Goal: Book appointment/travel/reservation

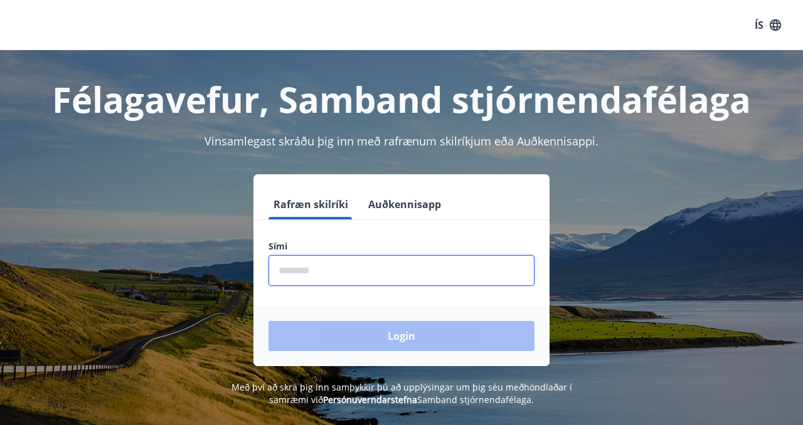
click at [316, 269] on input "phone" at bounding box center [401, 270] width 266 height 31
type input "********"
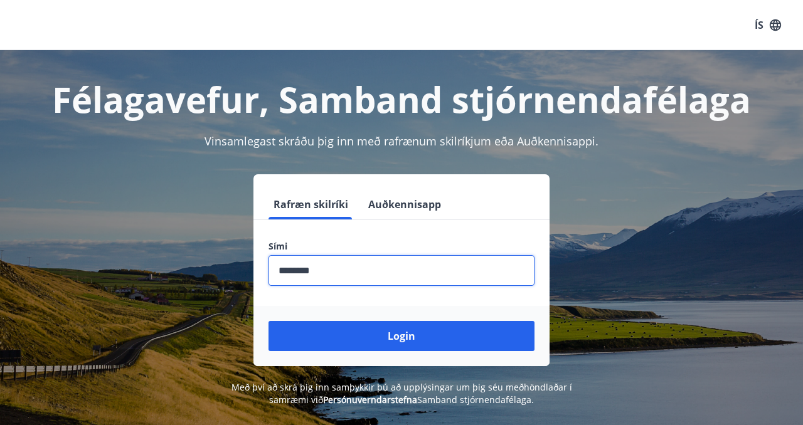
click at [362, 339] on button "Login" at bounding box center [401, 336] width 266 height 30
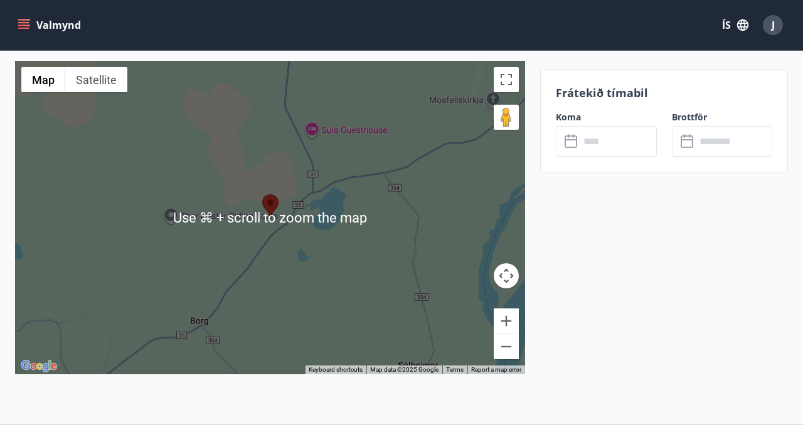
scroll to position [2179, 0]
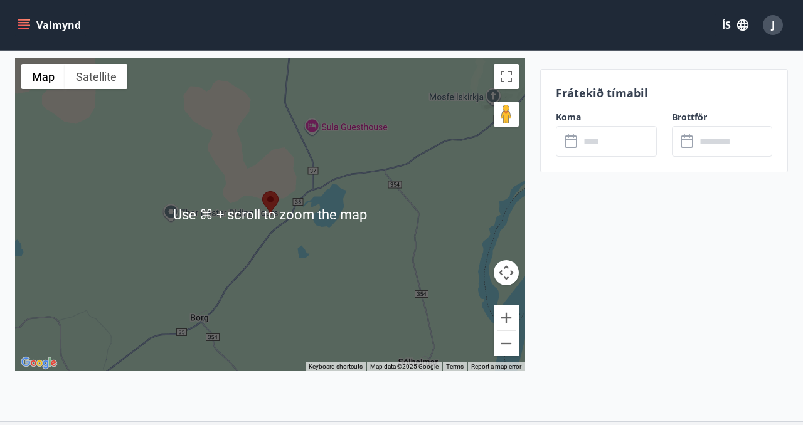
click at [319, 246] on div at bounding box center [270, 215] width 510 height 314
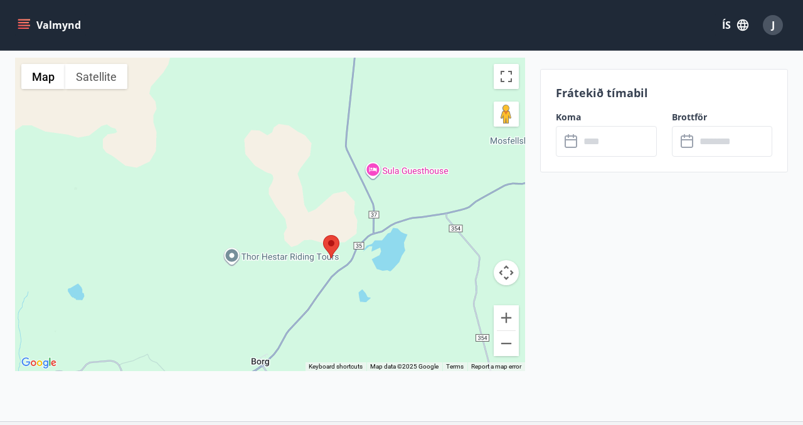
drag, startPoint x: 309, startPoint y: 233, endPoint x: 368, endPoint y: 276, distance: 73.6
click at [370, 277] on div at bounding box center [270, 215] width 510 height 314
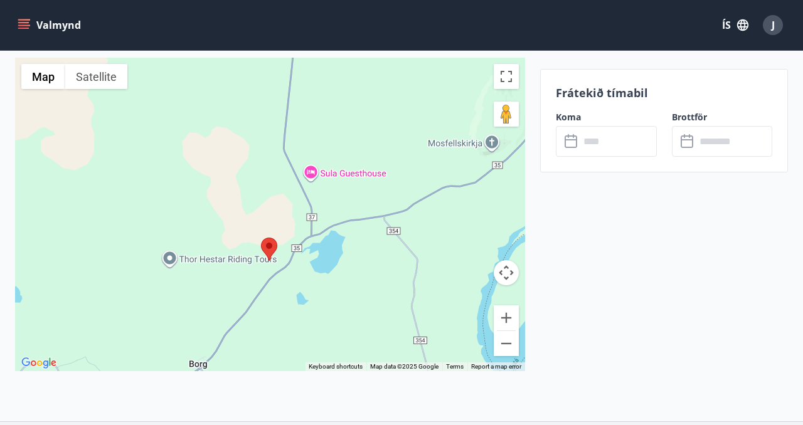
drag, startPoint x: 412, startPoint y: 212, endPoint x: 348, endPoint y: 214, distance: 64.0
click at [348, 214] on div at bounding box center [270, 215] width 510 height 314
click at [505, 331] on button "Zoom out" at bounding box center [505, 343] width 25 height 25
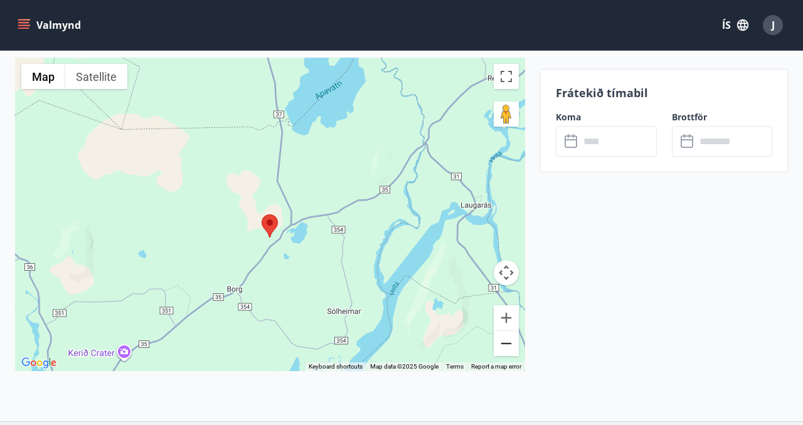
click at [510, 333] on button "Zoom out" at bounding box center [505, 343] width 25 height 25
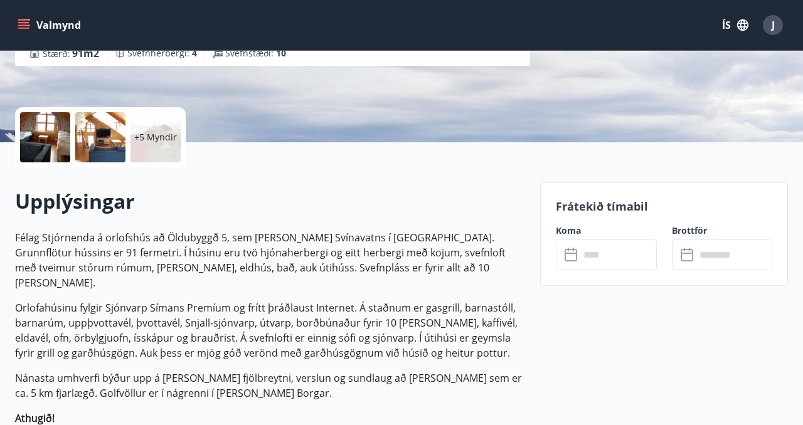
scroll to position [0, 0]
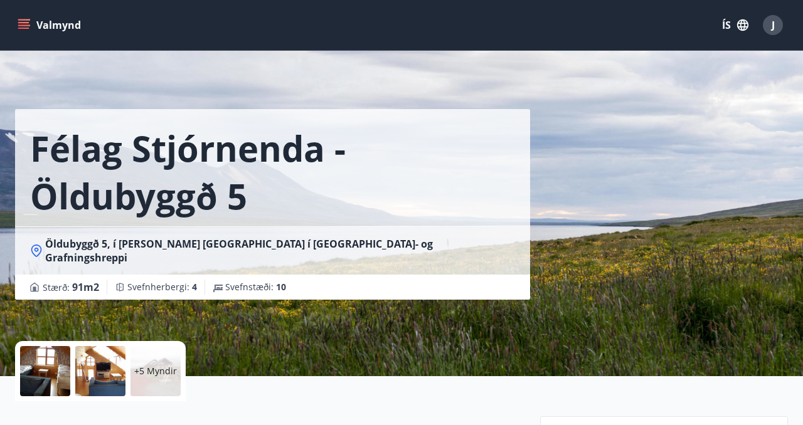
click at [18, 21] on icon "menu" at bounding box center [24, 25] width 13 height 13
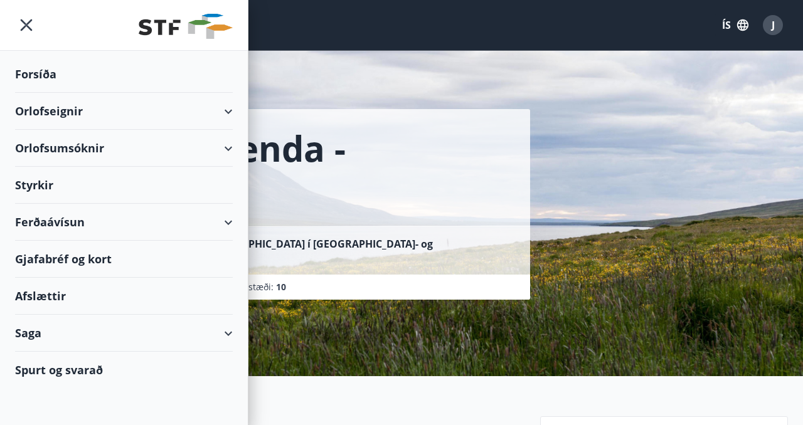
click at [53, 112] on div "Orlofseignir" at bounding box center [124, 111] width 218 height 37
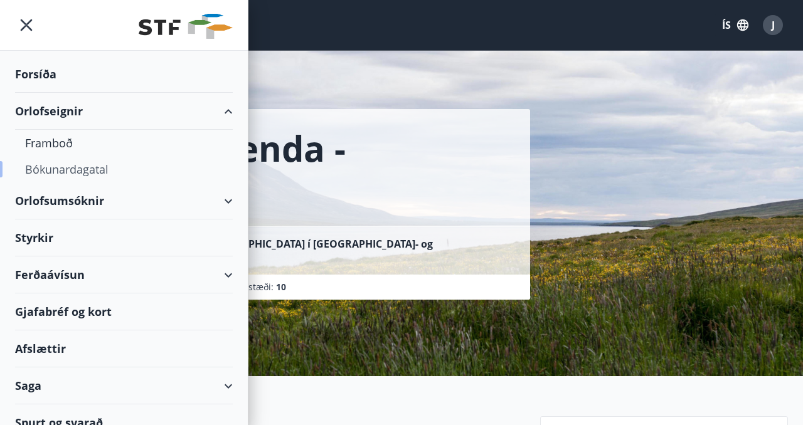
click at [59, 180] on div "Bókunardagatal" at bounding box center [124, 169] width 198 height 26
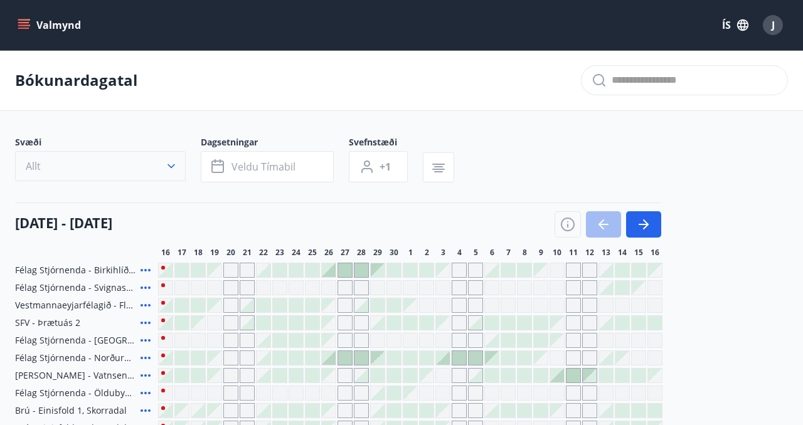
scroll to position [125, 0]
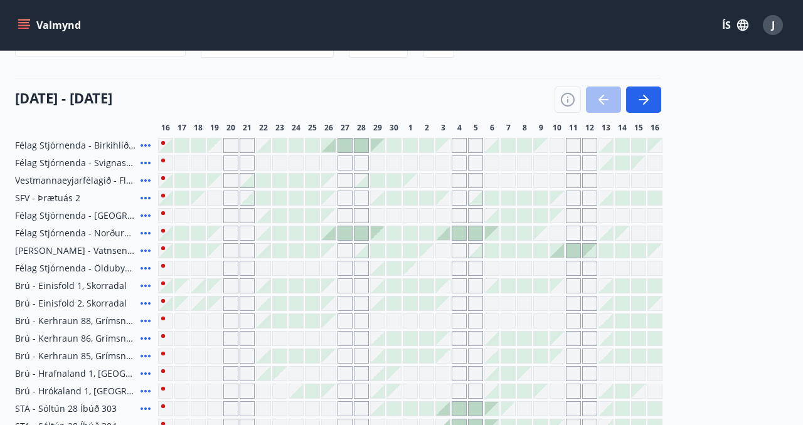
click at [56, 213] on span "Félag Stjórnenda - [GEOGRAPHIC_DATA] 7" at bounding box center [75, 215] width 120 height 13
click at [427, 216] on div "Gráir dagar eru ekki bókanlegir" at bounding box center [426, 215] width 15 height 15
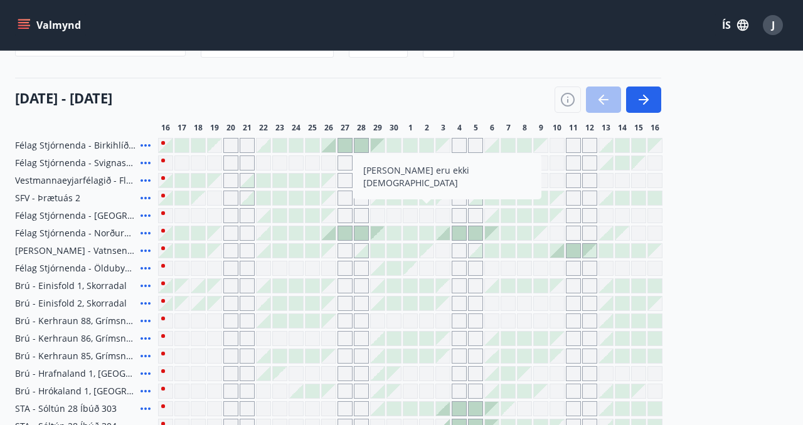
click at [143, 231] on icon at bounding box center [145, 233] width 15 height 15
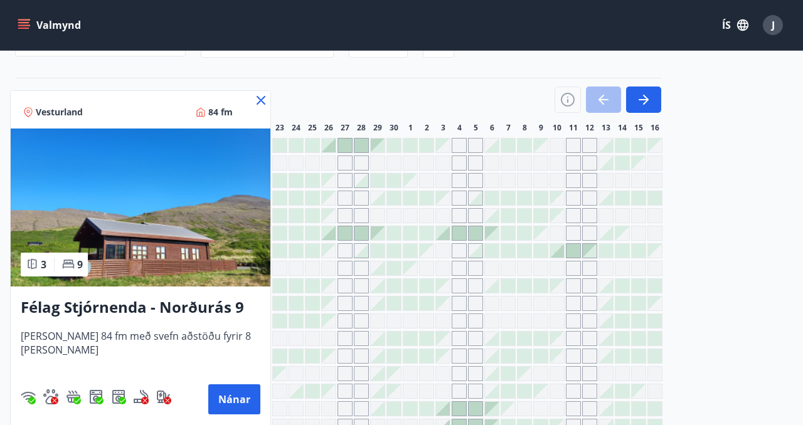
click at [253, 102] on icon at bounding box center [260, 100] width 15 height 15
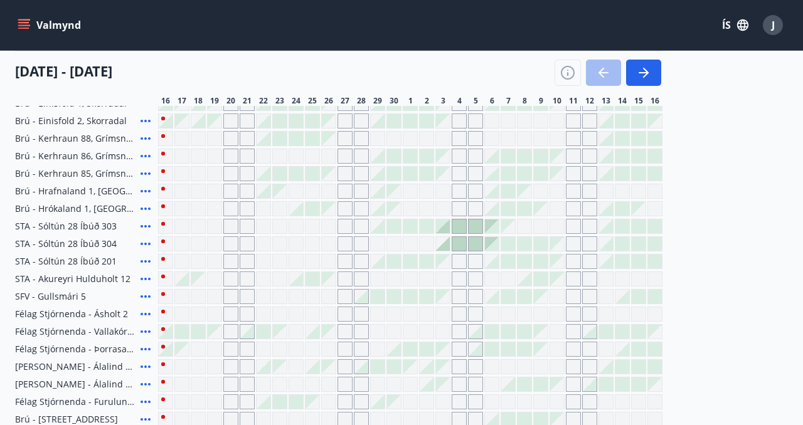
scroll to position [310, 0]
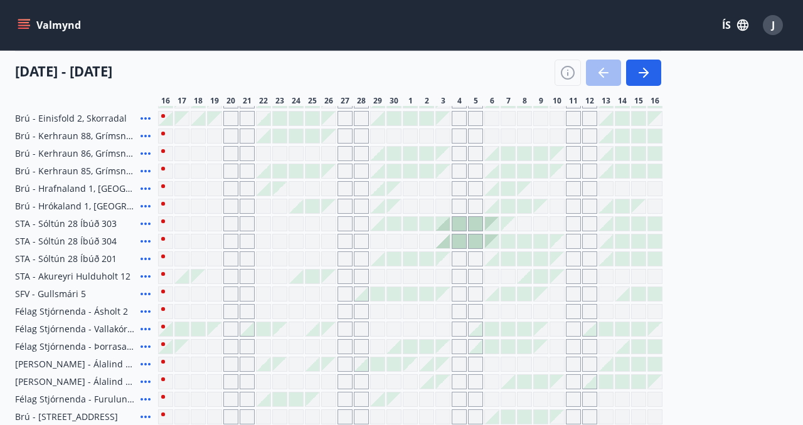
click at [145, 225] on icon at bounding box center [145, 223] width 15 height 15
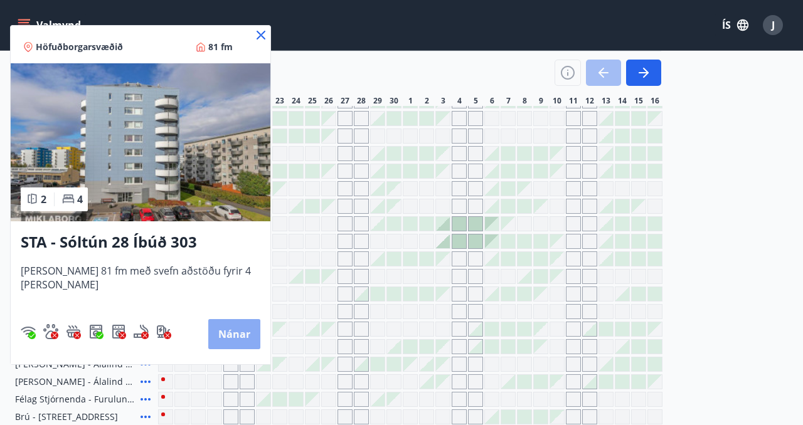
click at [218, 342] on button "Nánar" at bounding box center [234, 334] width 52 height 30
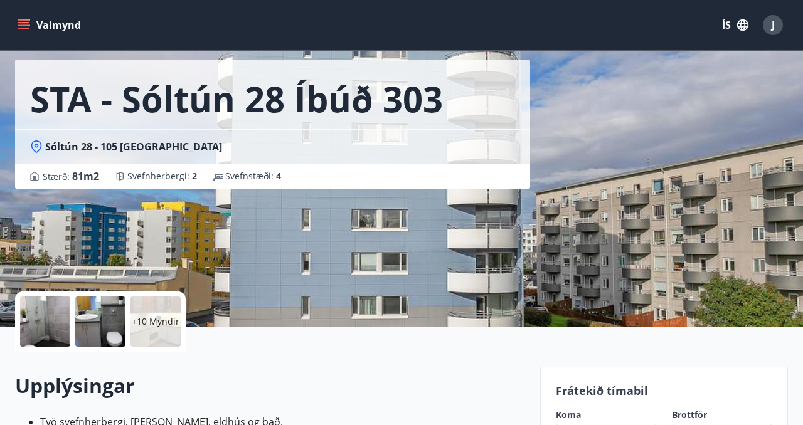
scroll to position [56, 0]
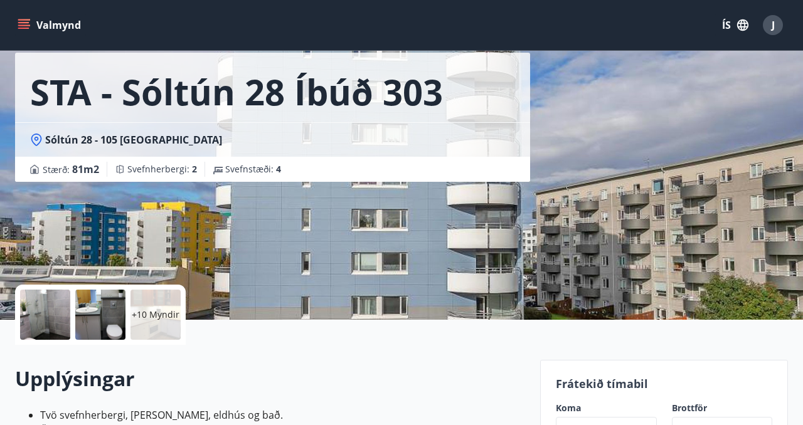
click at [55, 309] on div at bounding box center [45, 315] width 50 height 50
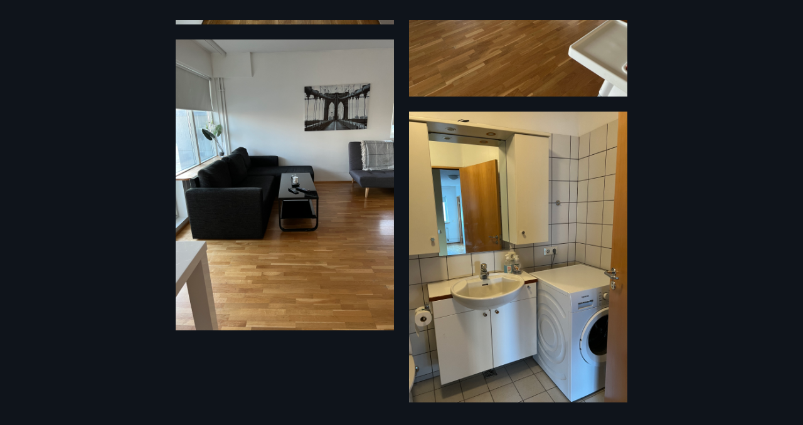
scroll to position [1811, 0]
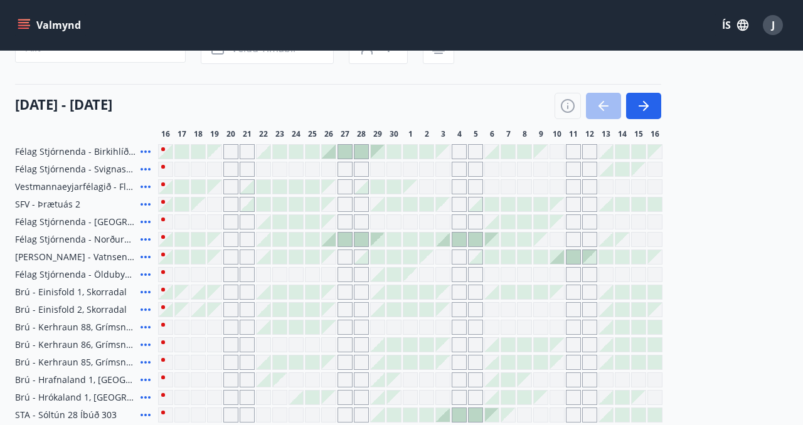
scroll to position [271, 0]
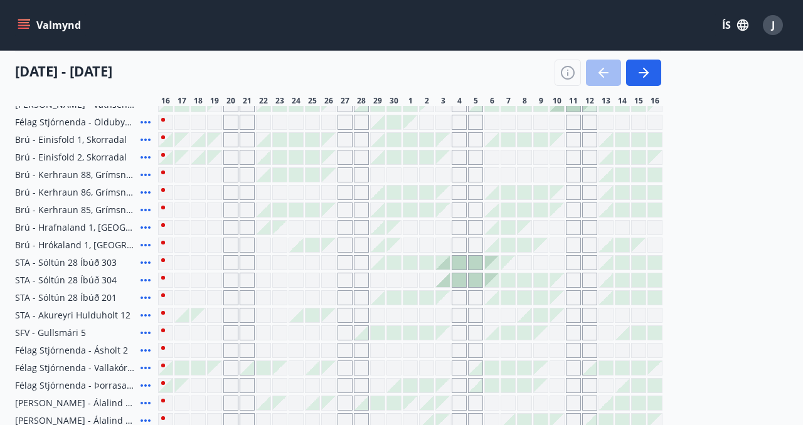
click at [144, 278] on icon at bounding box center [145, 280] width 15 height 15
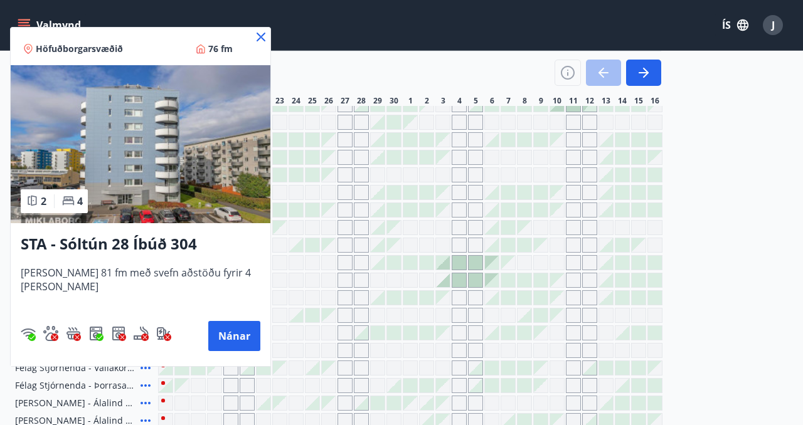
click at [253, 36] on icon at bounding box center [260, 36] width 15 height 15
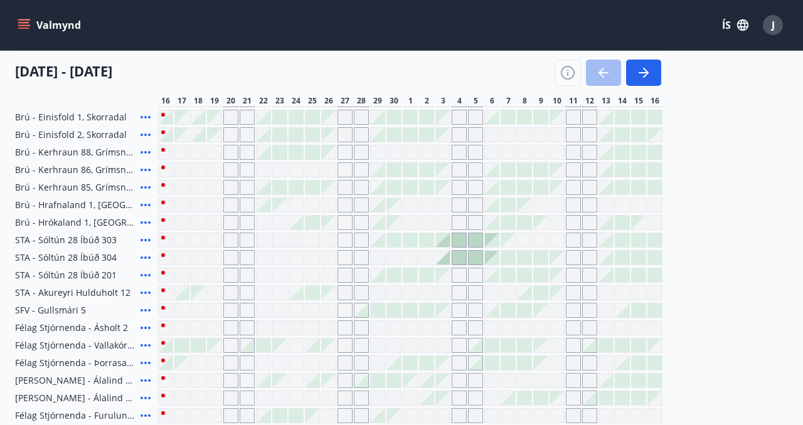
scroll to position [290, 0]
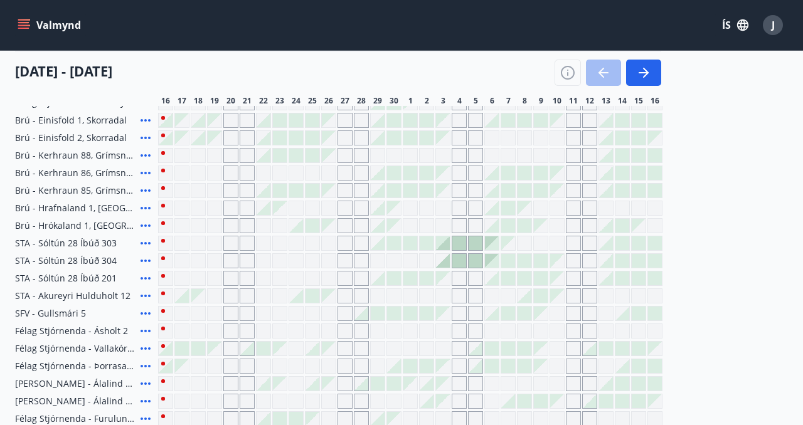
click at [424, 245] on div at bounding box center [426, 243] width 14 height 14
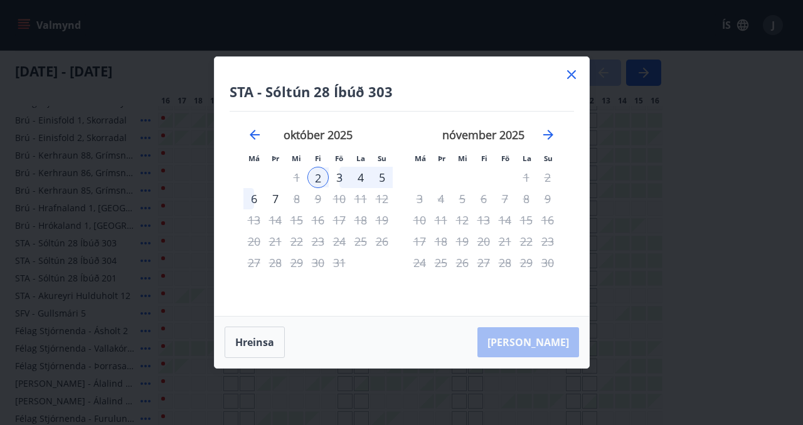
click at [379, 180] on div "5" at bounding box center [381, 177] width 21 height 21
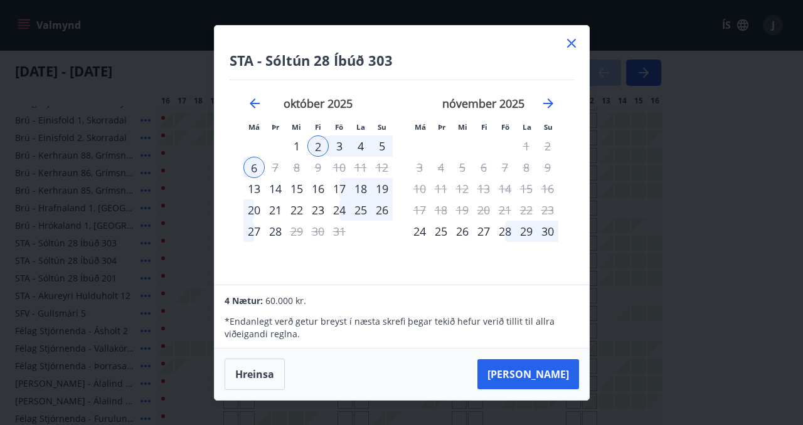
click at [576, 44] on icon at bounding box center [571, 43] width 15 height 15
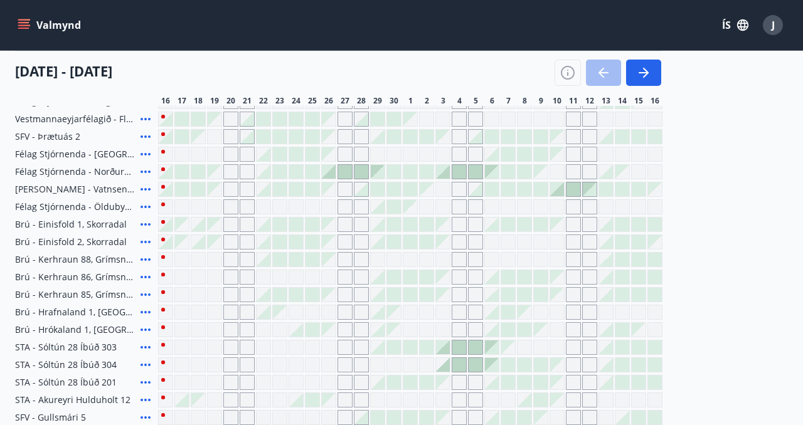
scroll to position [180, 0]
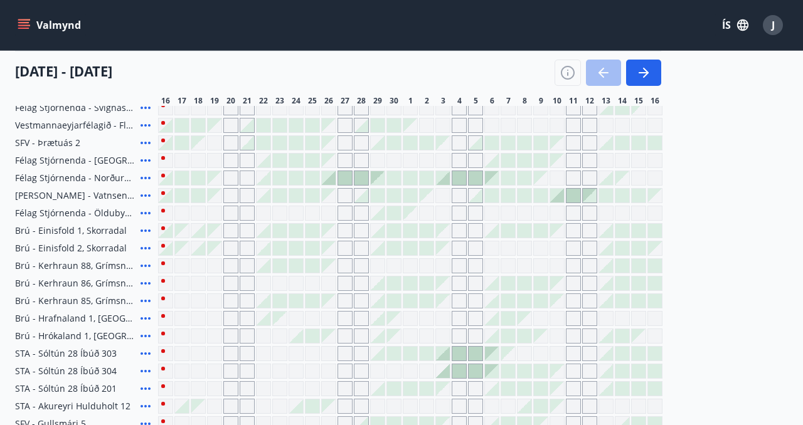
click at [423, 177] on div at bounding box center [426, 178] width 14 height 14
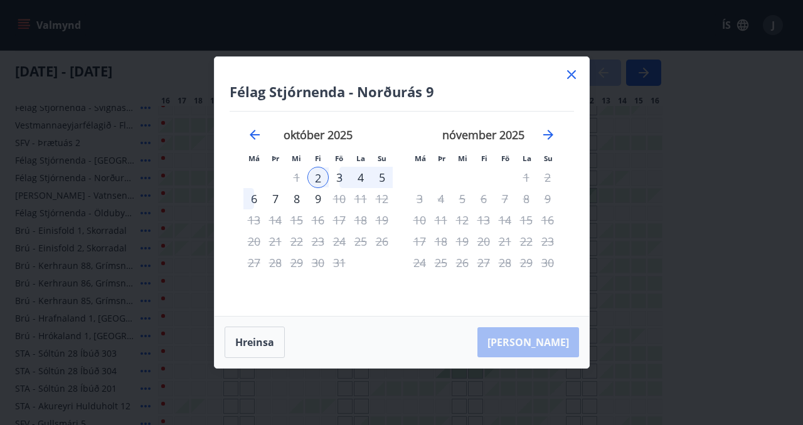
click at [253, 198] on div "6" at bounding box center [253, 198] width 21 height 21
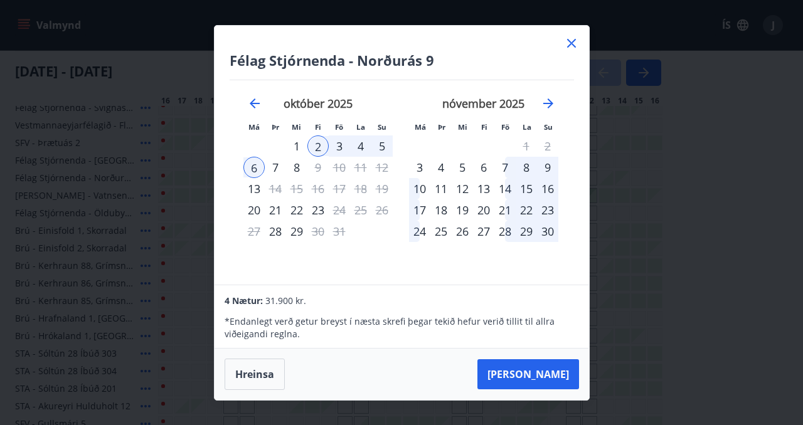
click at [254, 399] on div "[PERSON_NAME]" at bounding box center [401, 374] width 374 height 51
click at [260, 363] on button "Hreinsa" at bounding box center [254, 374] width 60 height 31
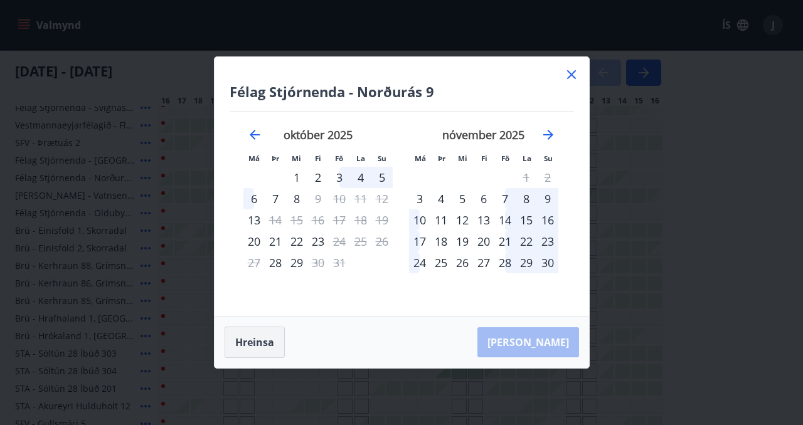
click at [255, 346] on button "Hreinsa" at bounding box center [254, 342] width 60 height 31
click at [573, 68] on icon at bounding box center [571, 74] width 15 height 15
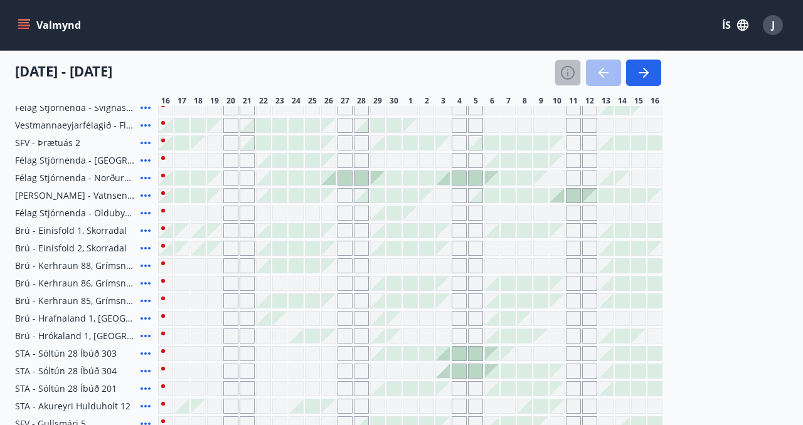
click at [568, 75] on icon "button" at bounding box center [567, 72] width 15 height 15
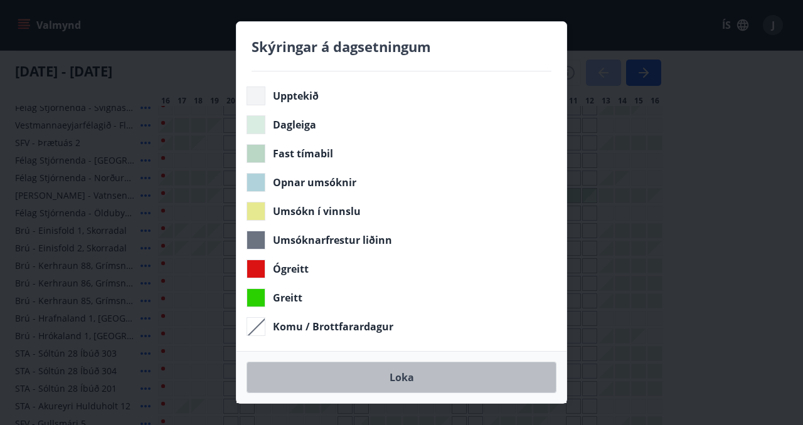
click at [391, 382] on button "Loka" at bounding box center [401, 377] width 310 height 31
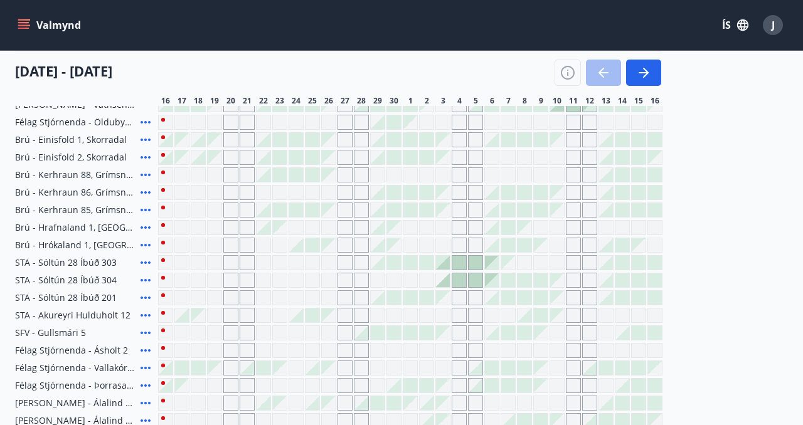
scroll to position [282, 0]
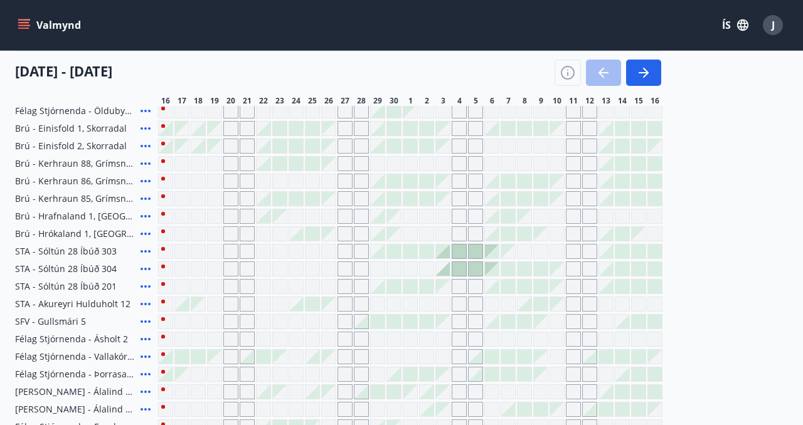
click at [443, 256] on div at bounding box center [443, 252] width 14 height 14
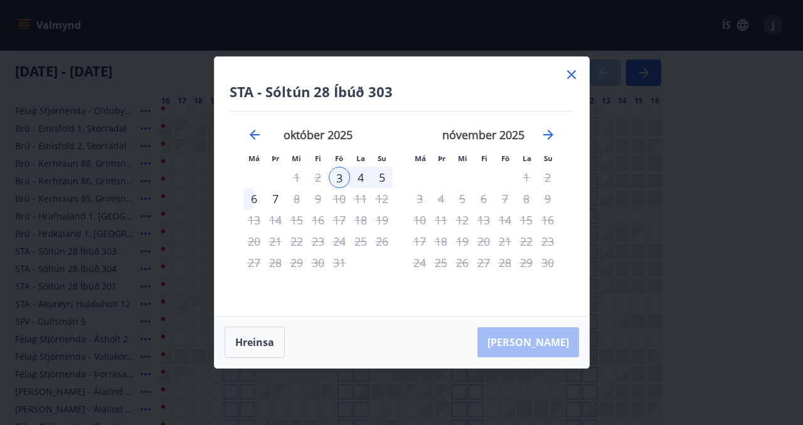
click at [379, 181] on div "5" at bounding box center [381, 177] width 21 height 21
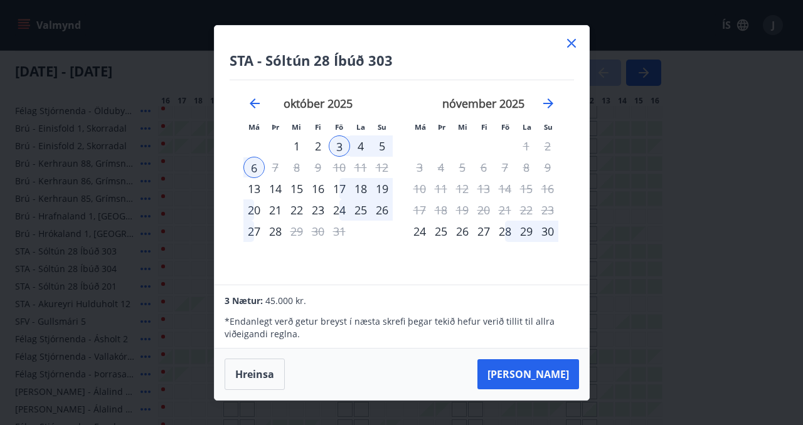
click at [320, 149] on div "2" at bounding box center [317, 145] width 21 height 21
click at [382, 145] on div "5" at bounding box center [381, 145] width 21 height 21
click at [240, 380] on button "Hreinsa" at bounding box center [254, 374] width 60 height 31
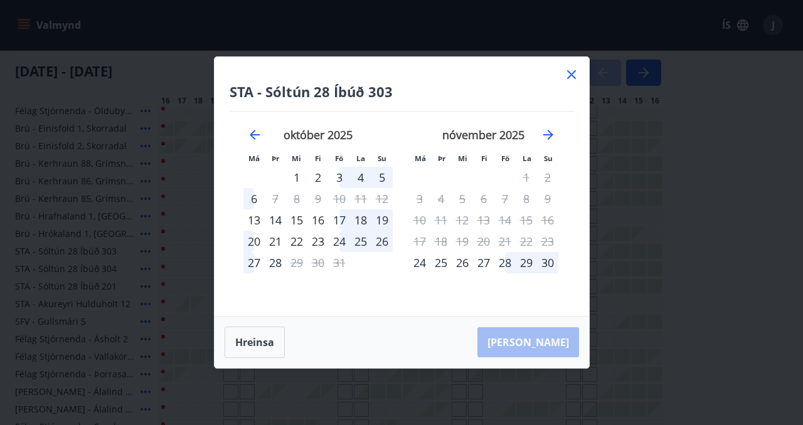
click at [317, 175] on div "2" at bounding box center [317, 177] width 21 height 21
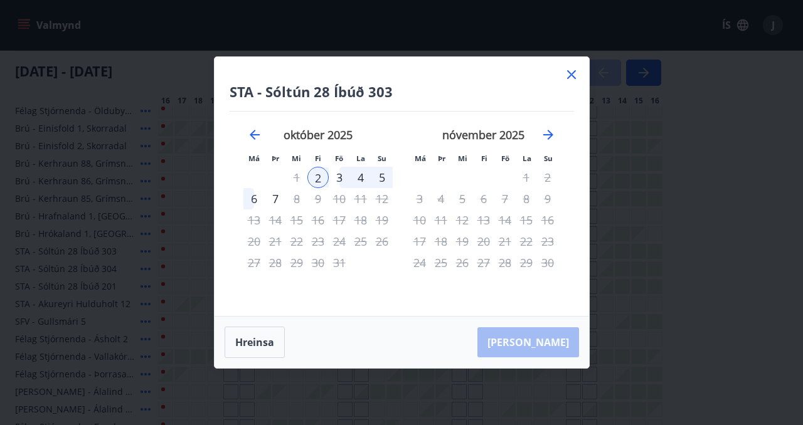
click at [380, 176] on div "5" at bounding box center [381, 177] width 21 height 21
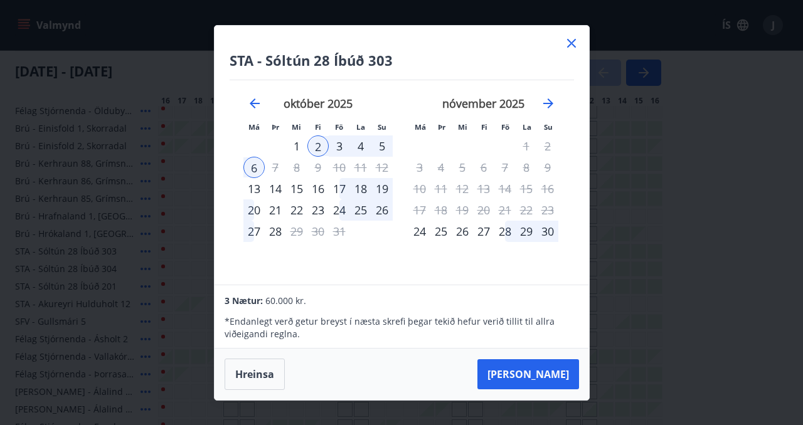
click at [571, 48] on icon at bounding box center [571, 43] width 15 height 15
click at [571, 43] on div "Valmynd ÍS J" at bounding box center [401, 25] width 803 height 50
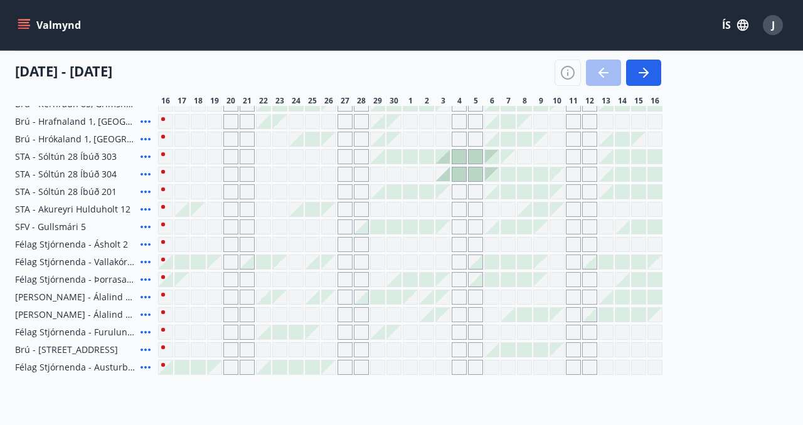
scroll to position [377, 0]
click at [24, 22] on icon "menu" at bounding box center [23, 22] width 11 height 1
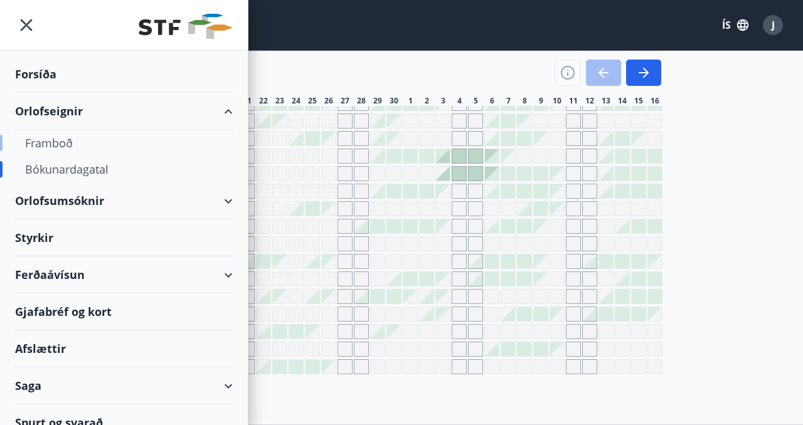
click at [56, 140] on div "Framboð" at bounding box center [124, 143] width 198 height 26
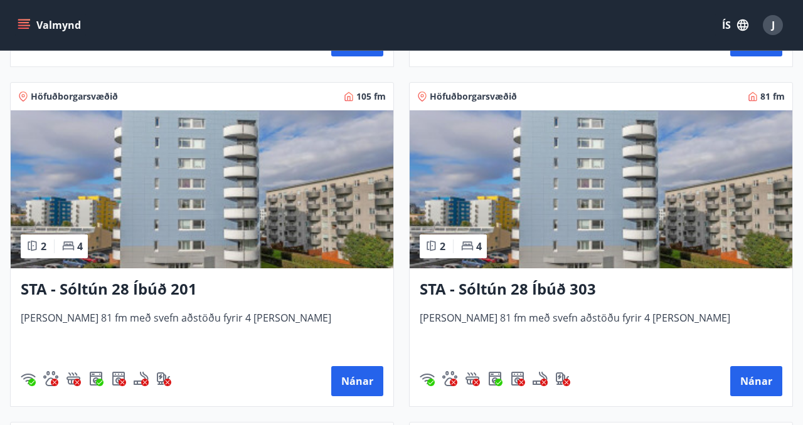
scroll to position [1767, 0]
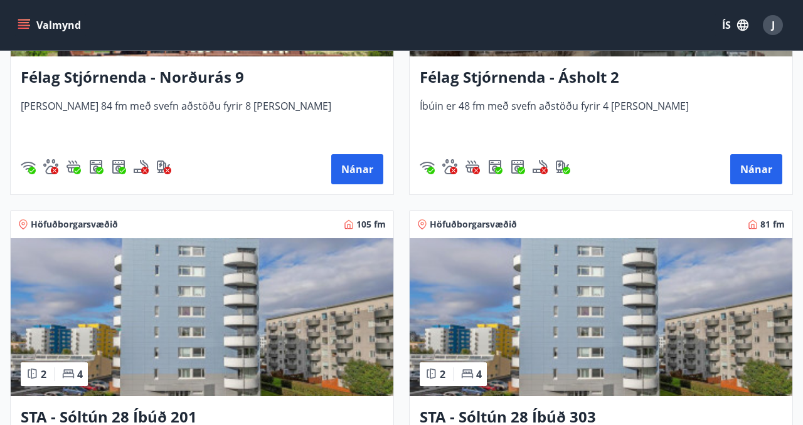
click at [31, 16] on button "Valmynd" at bounding box center [50, 25] width 71 height 23
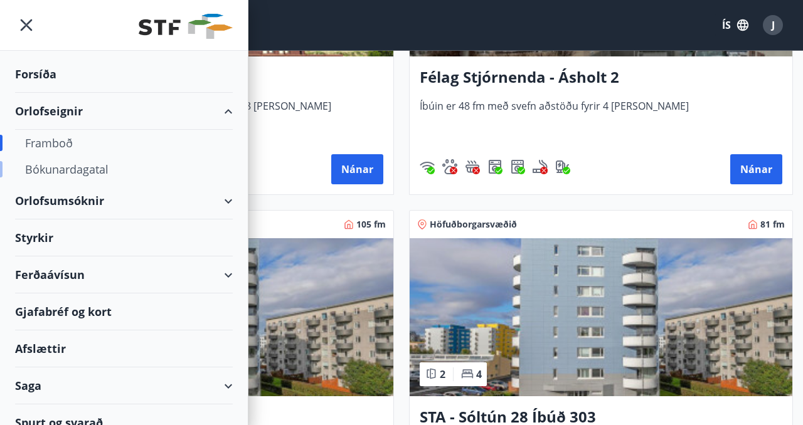
click at [50, 167] on div "Bókunardagatal" at bounding box center [124, 169] width 198 height 26
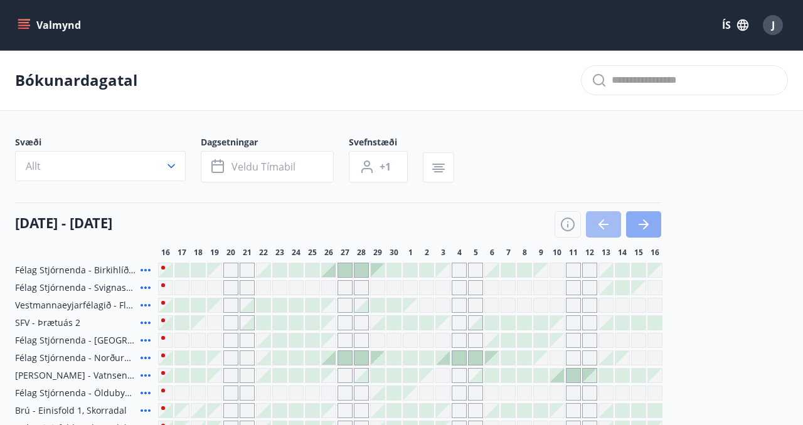
click at [638, 221] on icon "button" at bounding box center [643, 224] width 15 height 15
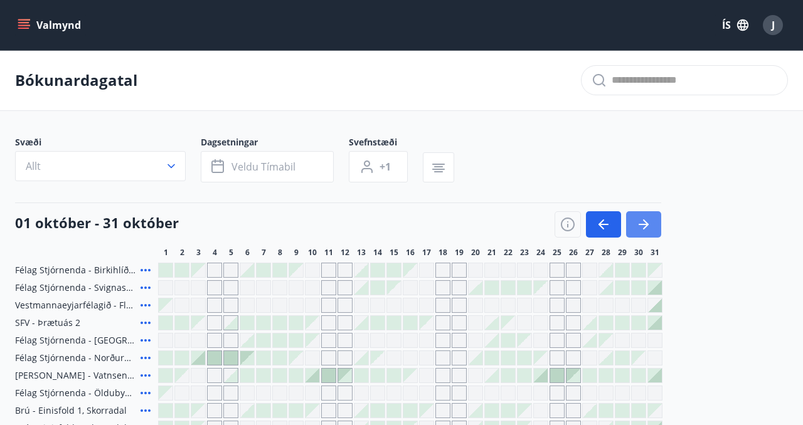
click at [644, 229] on icon "button" at bounding box center [643, 224] width 15 height 15
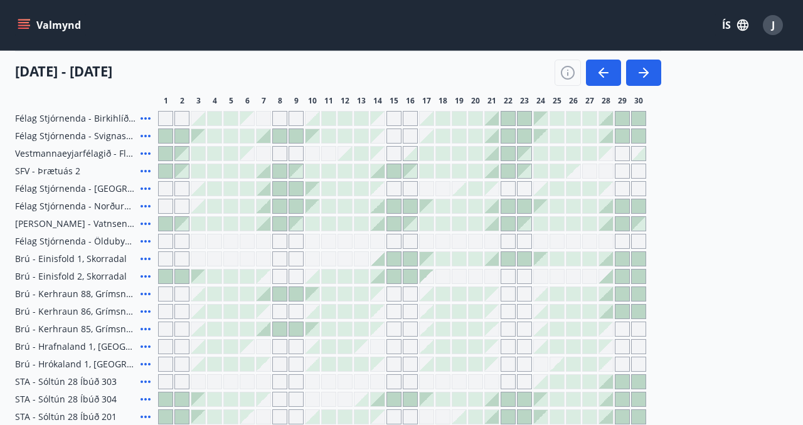
scroll to position [153, 0]
click at [144, 169] on icon at bounding box center [145, 169] width 15 height 15
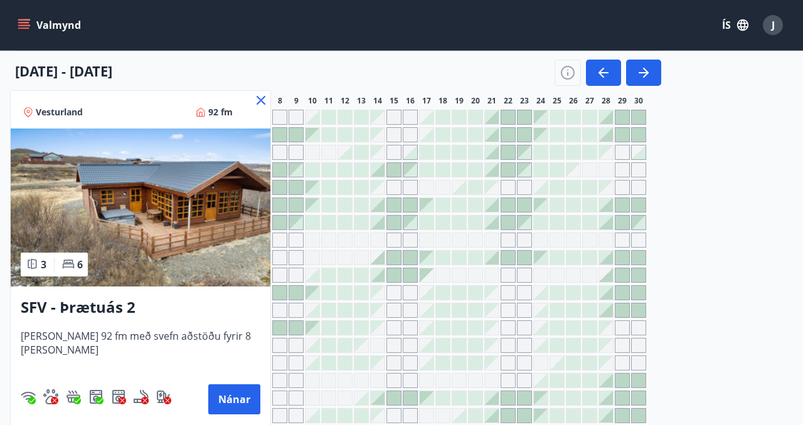
click at [253, 98] on icon at bounding box center [260, 100] width 15 height 15
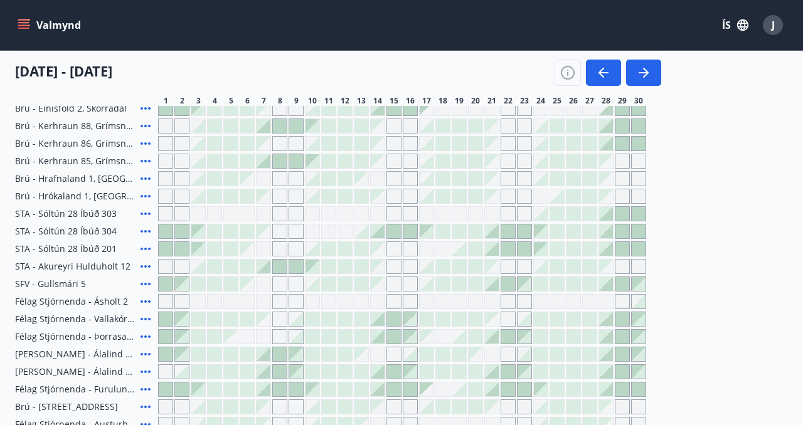
scroll to position [317, 0]
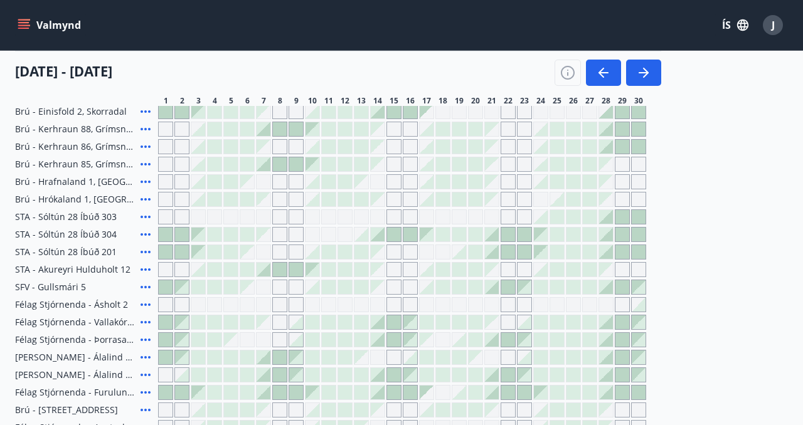
click at [472, 292] on div at bounding box center [475, 287] width 14 height 14
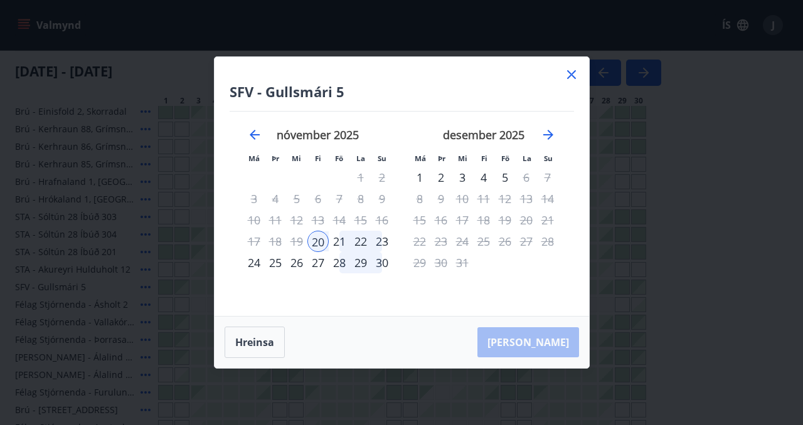
click at [381, 242] on div "23" at bounding box center [381, 241] width 21 height 21
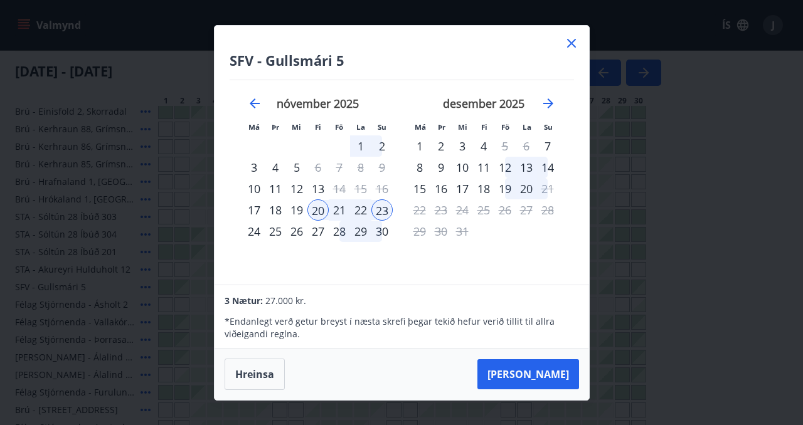
click at [570, 43] on icon at bounding box center [571, 43] width 2 height 2
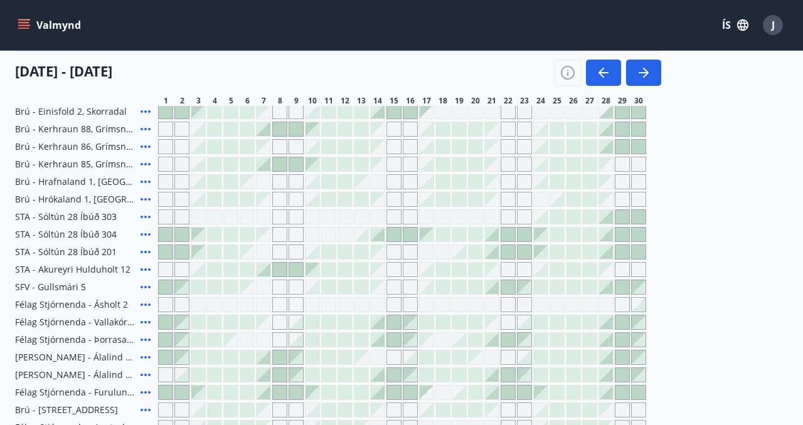
click at [264, 369] on div at bounding box center [263, 375] width 14 height 14
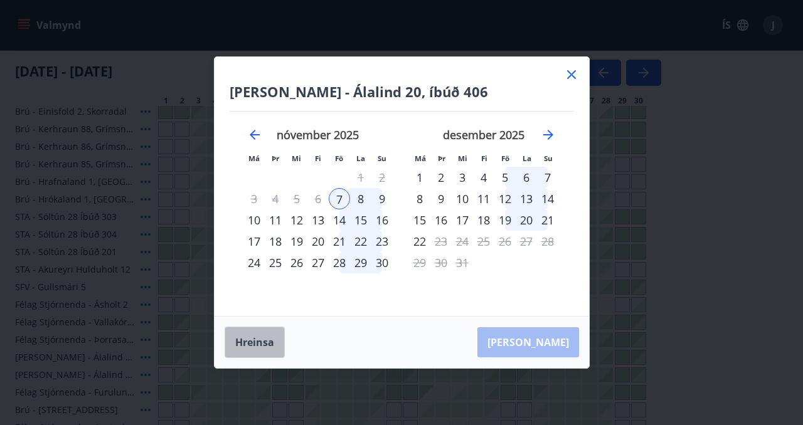
click at [250, 348] on button "Hreinsa" at bounding box center [254, 342] width 60 height 31
click at [568, 72] on icon at bounding box center [571, 74] width 9 height 9
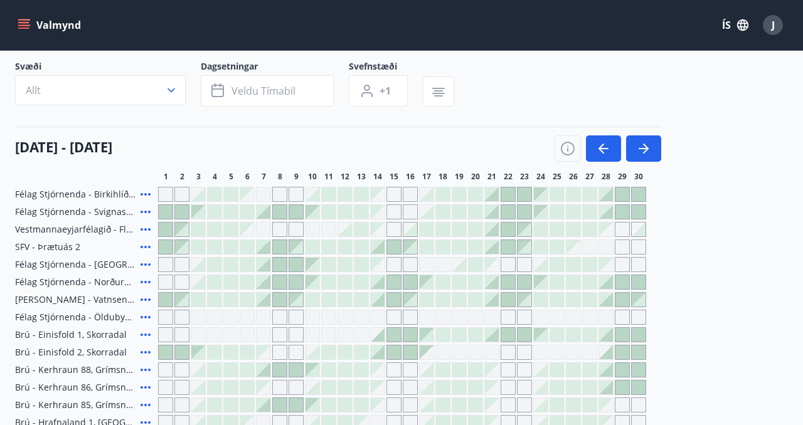
scroll to position [0, 0]
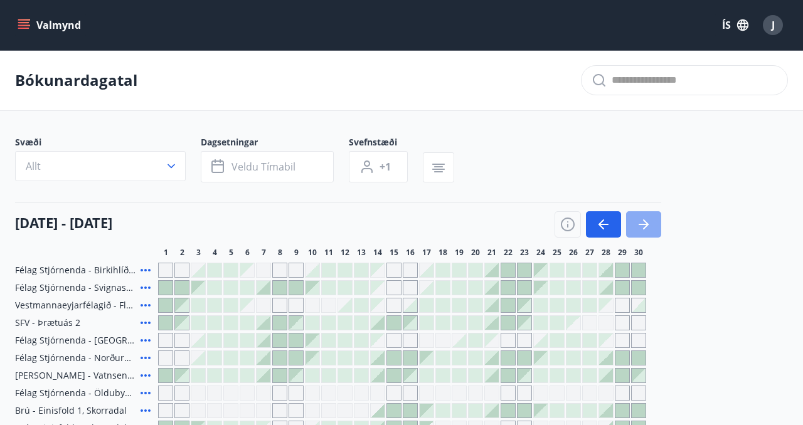
click at [653, 231] on button "button" at bounding box center [643, 224] width 35 height 26
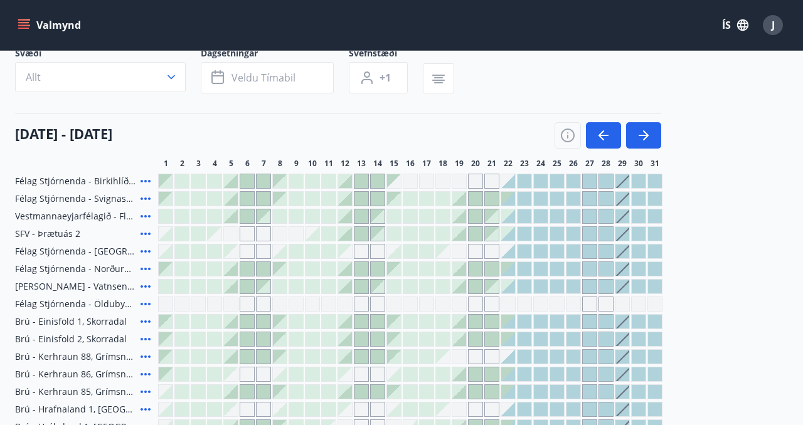
scroll to position [97, 0]
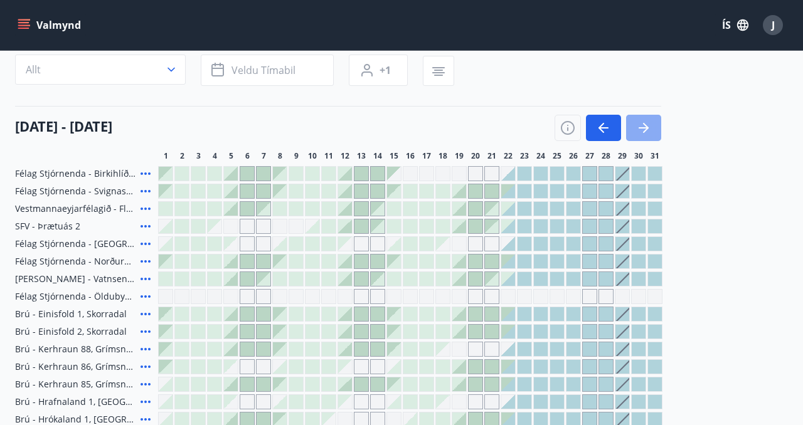
click at [639, 124] on icon "button" at bounding box center [643, 127] width 15 height 15
